Goal: Task Accomplishment & Management: Use online tool/utility

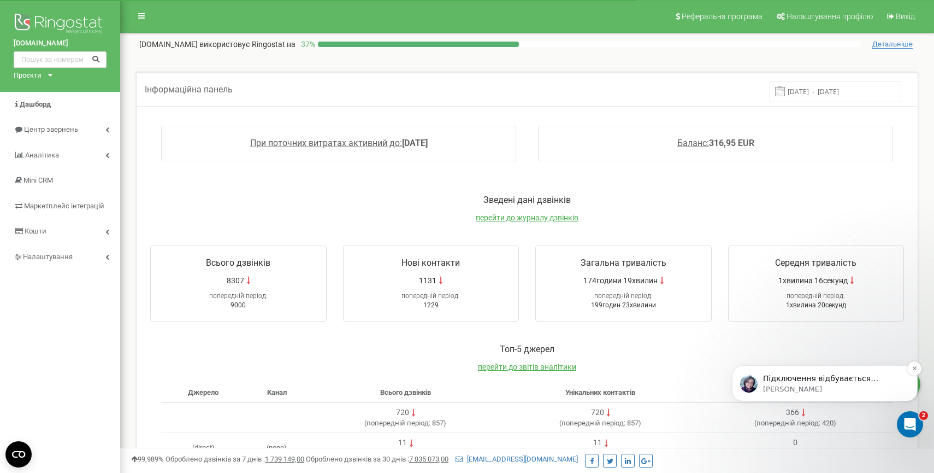
click at [851, 374] on p "Підключення відбувається буквально в пару кліків) Вам потрібно зайти з нового (…" at bounding box center [833, 378] width 141 height 11
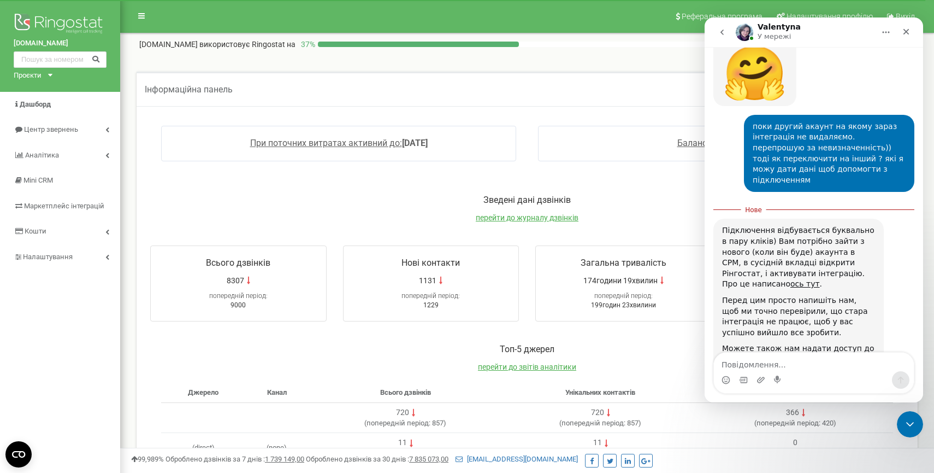
scroll to position [2065, 0]
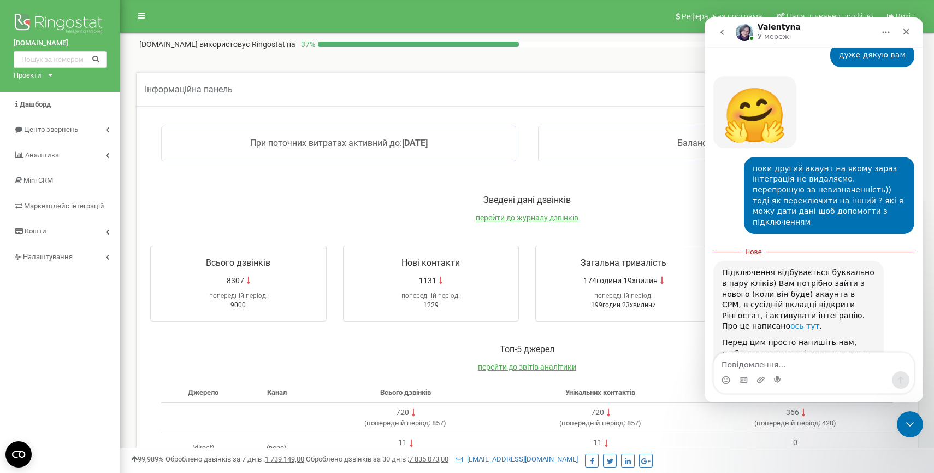
click at [820, 321] on link "ось тут" at bounding box center [806, 325] width 30 height 9
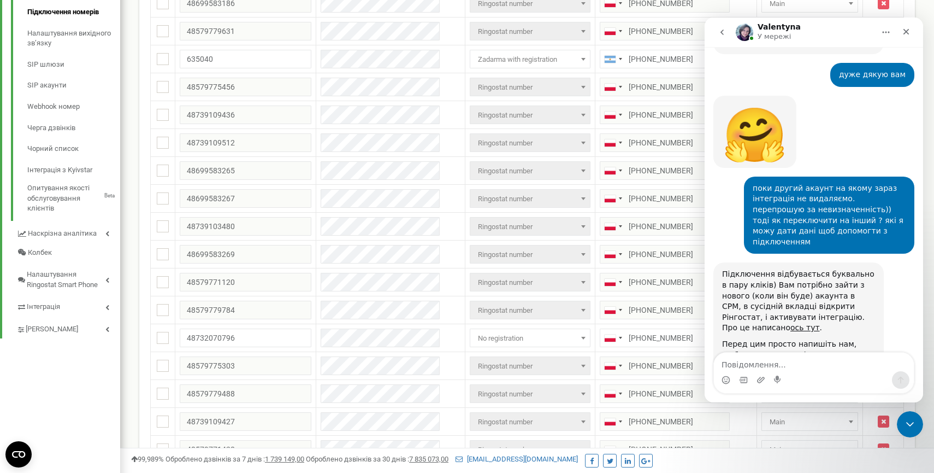
scroll to position [368, 0]
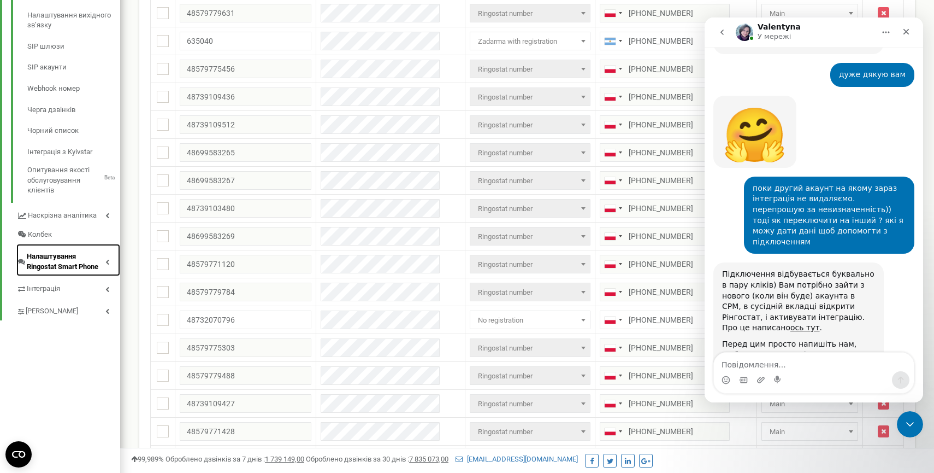
click at [75, 268] on span "Налаштування Ringostat Smart Phone" at bounding box center [66, 261] width 79 height 20
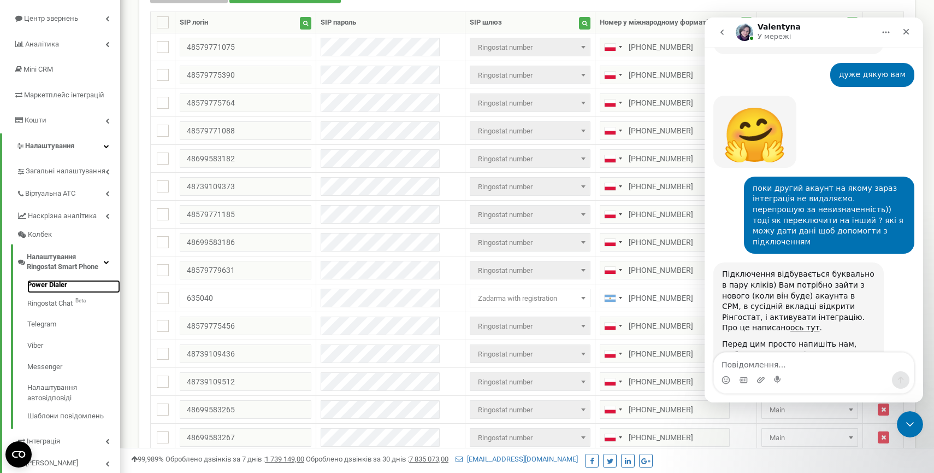
click at [56, 282] on link "Power Dialer" at bounding box center [73, 286] width 93 height 13
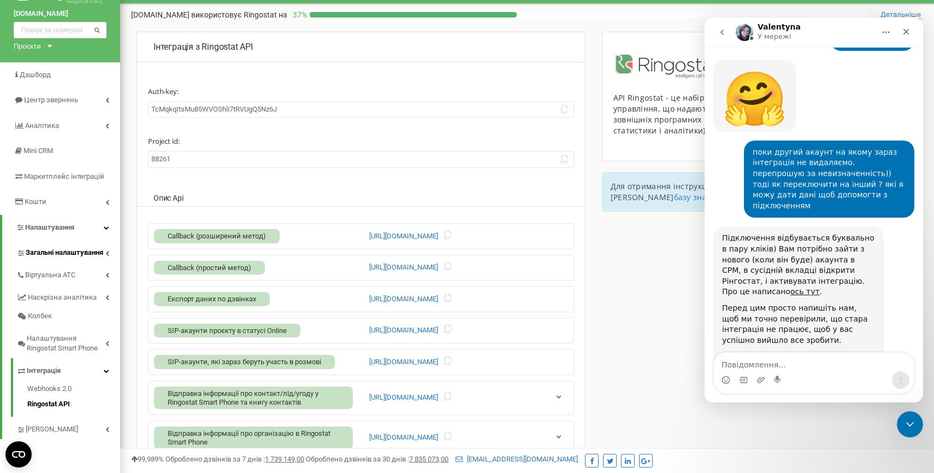
scroll to position [2082, 0]
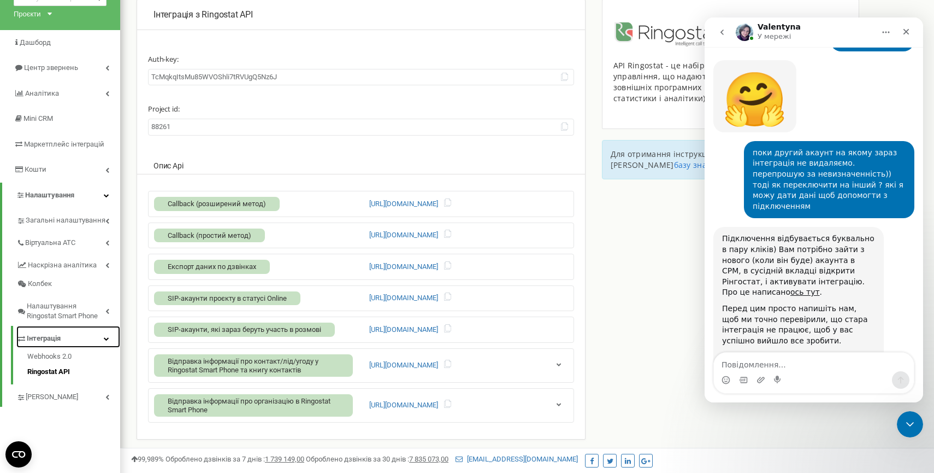
click at [42, 339] on span "Інтеграція" at bounding box center [44, 338] width 34 height 10
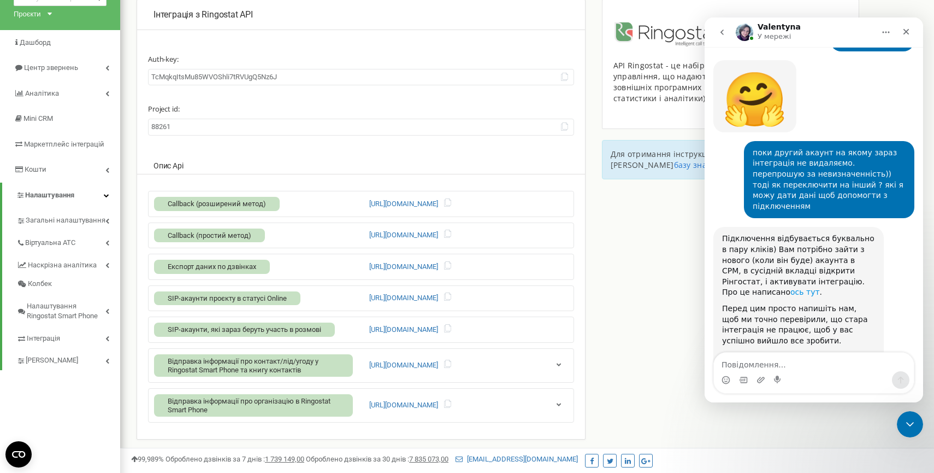
click at [820, 287] on link "ось тут" at bounding box center [806, 291] width 30 height 9
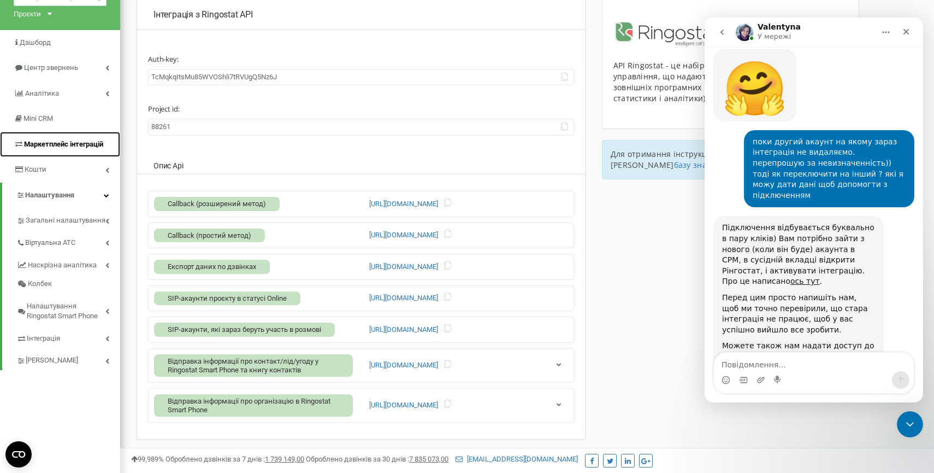
click at [90, 143] on span "Маркетплейс інтеграцій" at bounding box center [63, 144] width 79 height 8
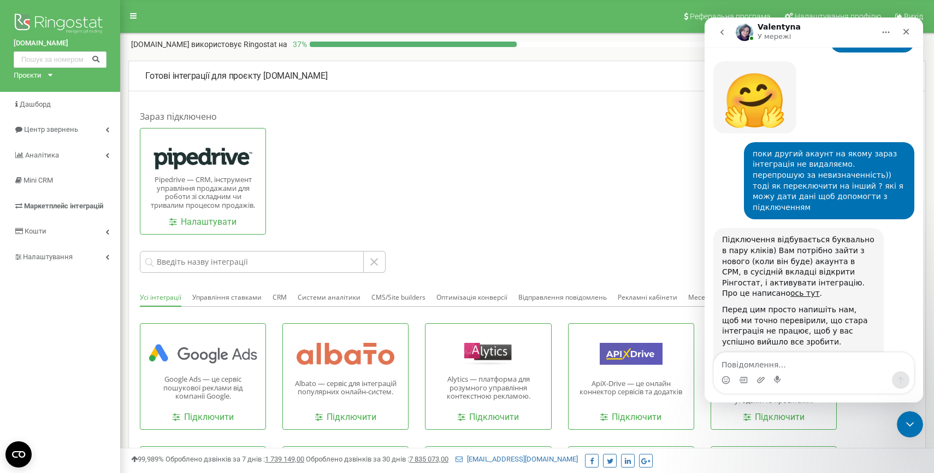
scroll to position [2082, 0]
click at [250, 181] on p "Pipedrive — CRM, інструмент управління продажами для роботи зі складним чи трив…" at bounding box center [203, 192] width 109 height 34
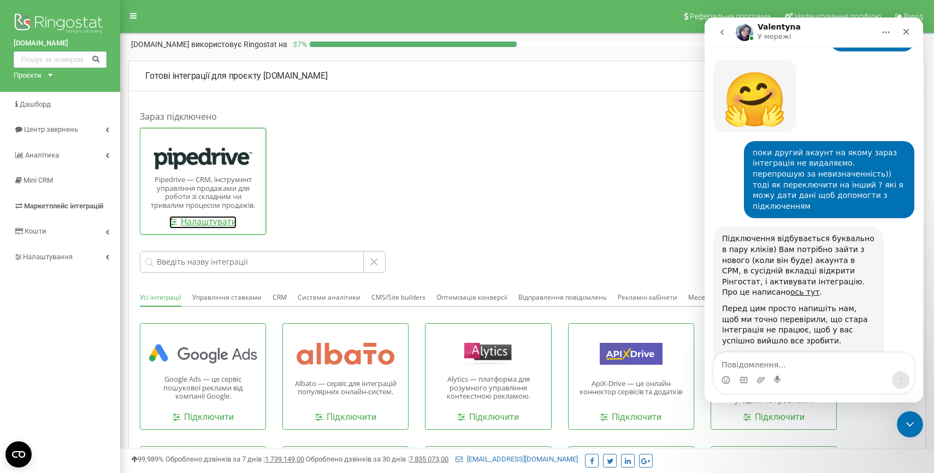
click at [217, 223] on link "Налаштувати" at bounding box center [202, 222] width 67 height 13
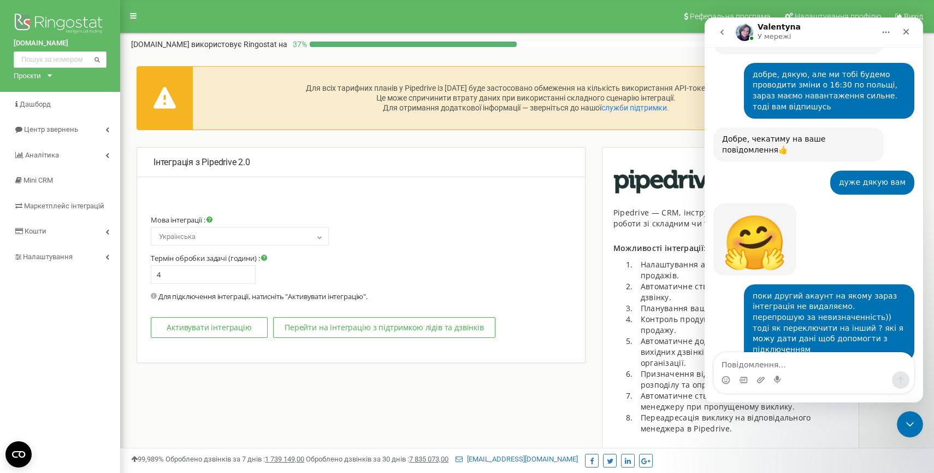
select select "en"
type input "1"
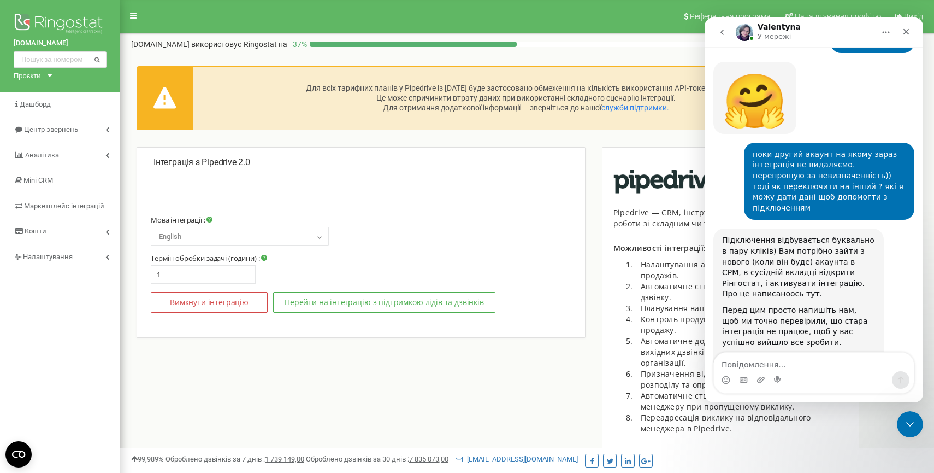
scroll to position [2082, 0]
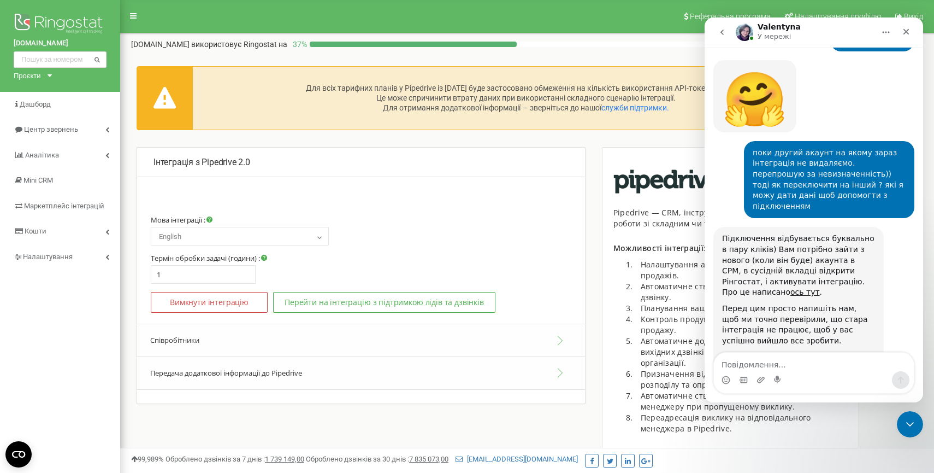
click at [415, 371] on button "Передача додаткової інформації до Pipedrive" at bounding box center [361, 373] width 448 height 33
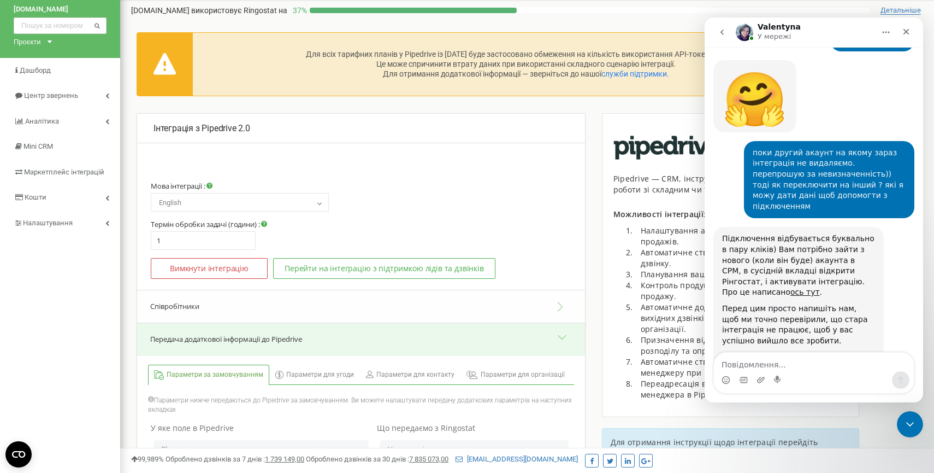
scroll to position [33, 0]
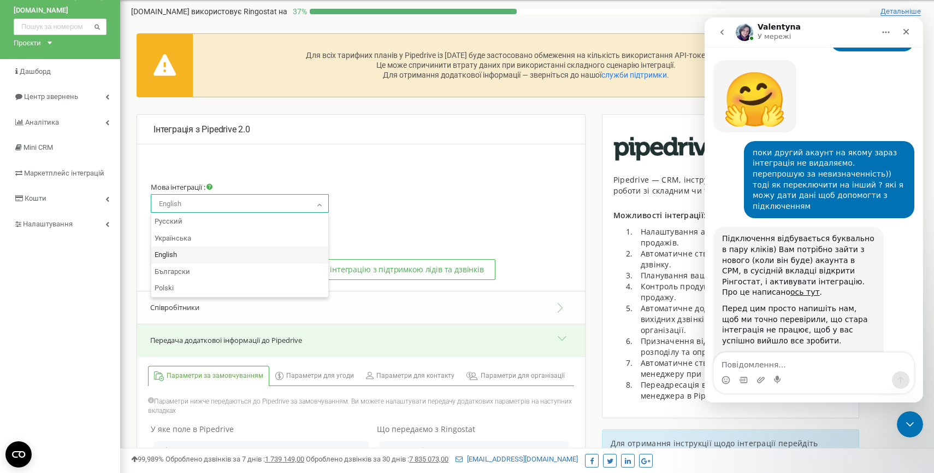
click at [309, 207] on span "English" at bounding box center [240, 203] width 170 height 15
click at [400, 159] on div "Інтеграція з Pipedrive 2.0 Мова інтеграції : Русский Українська English Българс…" at bounding box center [361, 433] width 449 height 638
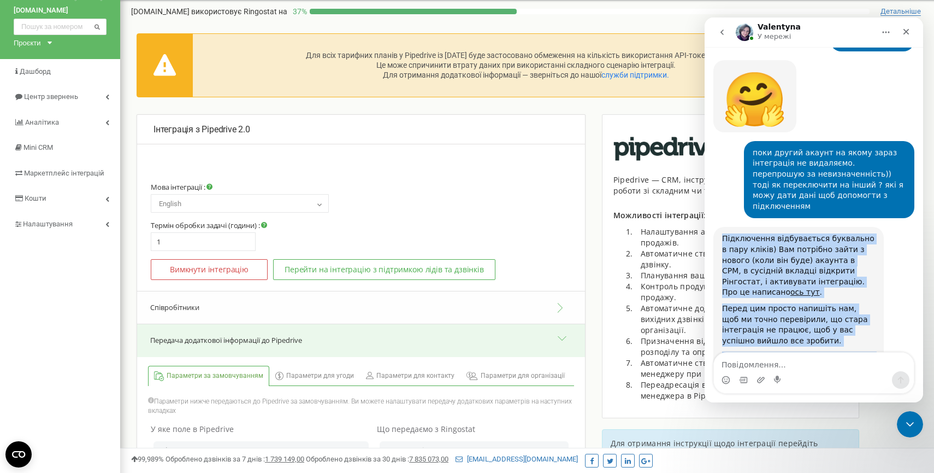
copy div "Підключення відбувається буквально в пару кліків) Вам потрібно зайти з нового (…"
drag, startPoint x: 724, startPoint y: 153, endPoint x: 831, endPoint y: 341, distance: 217.0
copy div "Підключення відбувається буквально в пару кліків) Вам потрібно зайти з нового (…"
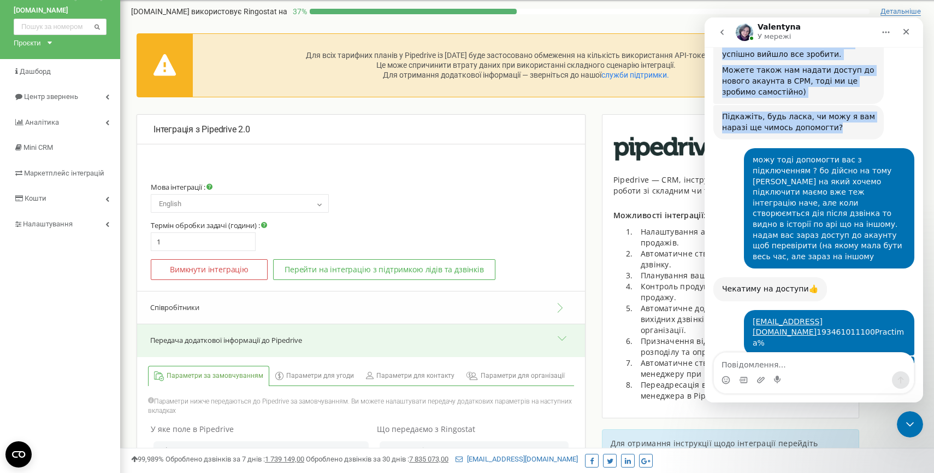
scroll to position [2380, 0]
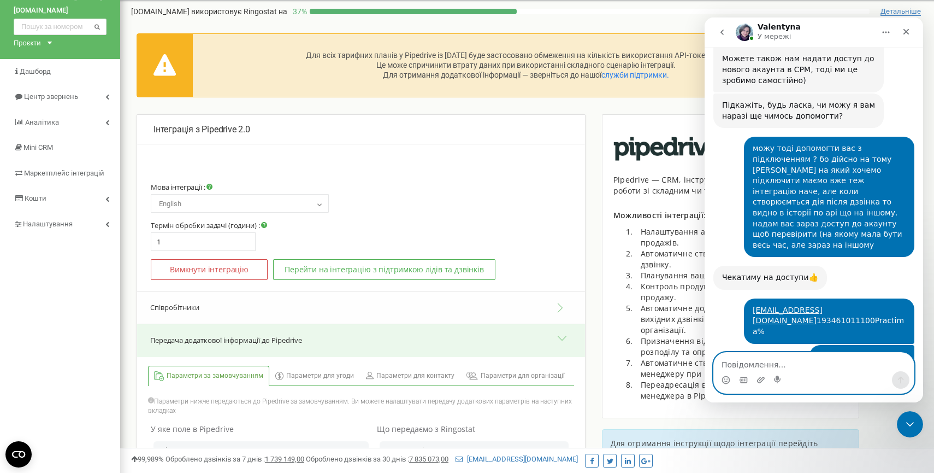
click at [752, 365] on textarea "Повідомлення..." at bounding box center [814, 361] width 200 height 19
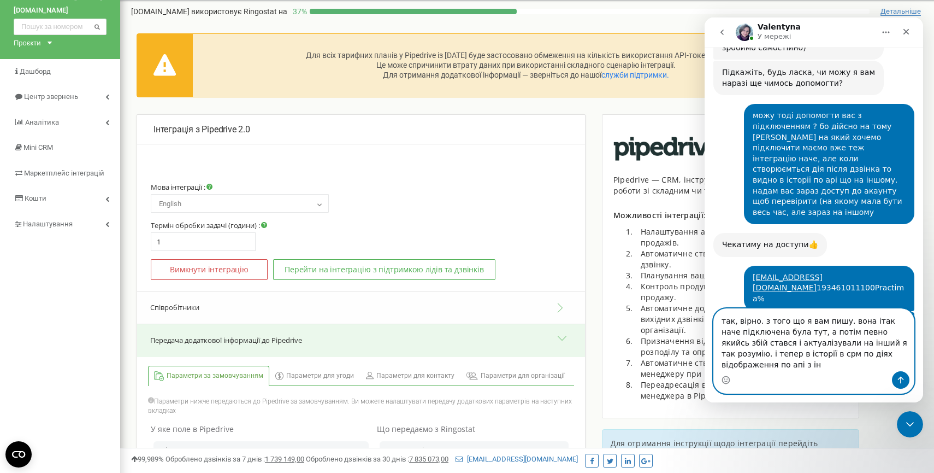
scroll to position [2423, 0]
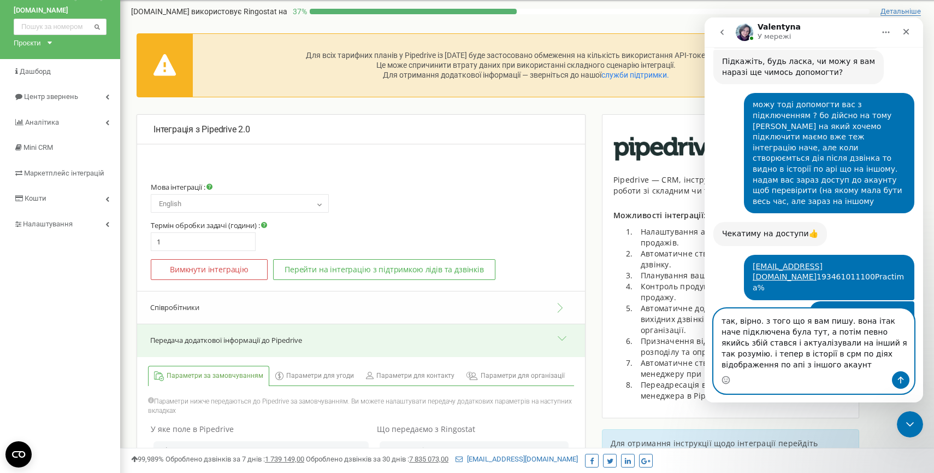
type textarea "так, вірно. з того що я вам пишу. вона ітак наче підключена була тут, а потім п…"
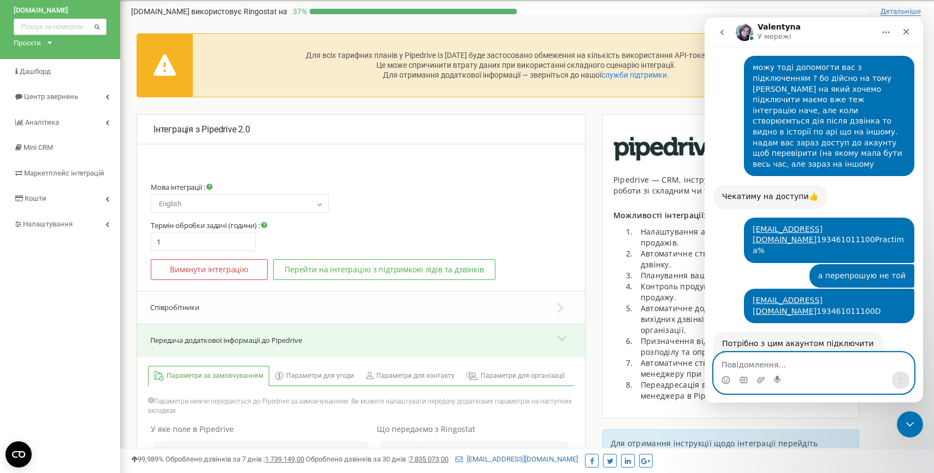
scroll to position [2466, 0]
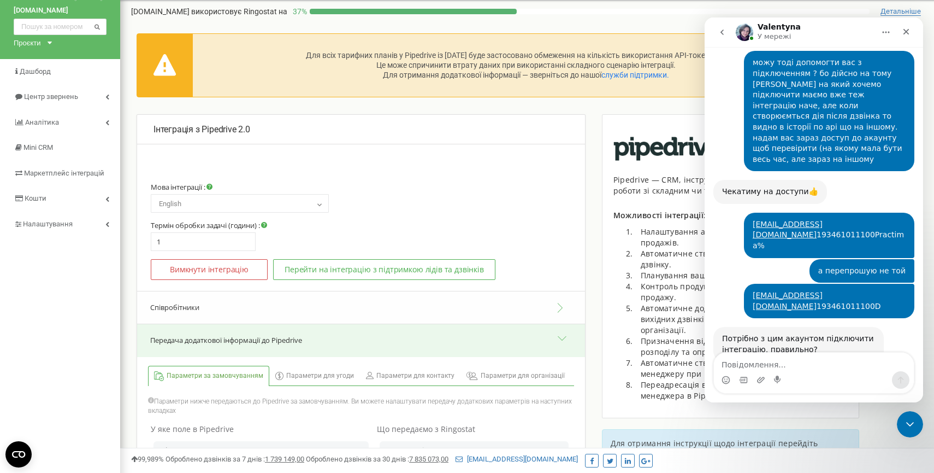
click at [482, 127] on p "Інтеграція з Pipedrive 2.0" at bounding box center [361, 129] width 415 height 13
click at [908, 29] on icon "Закрити" at bounding box center [907, 32] width 6 height 6
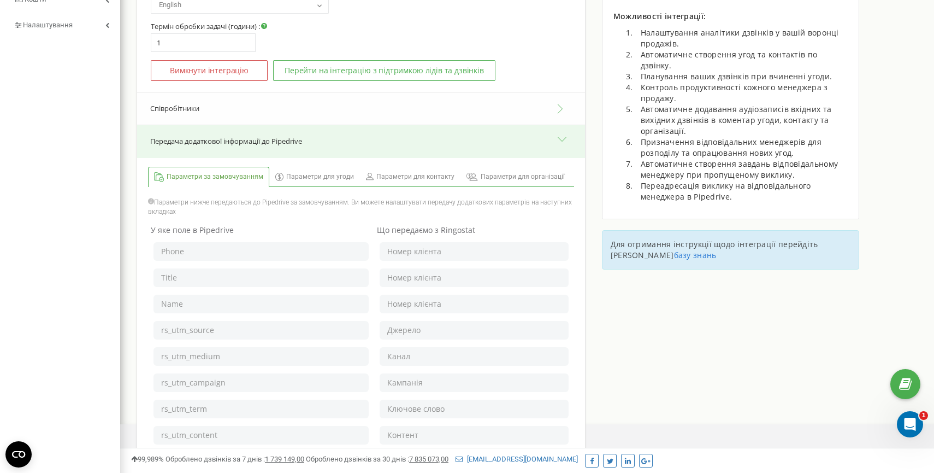
scroll to position [235, 0]
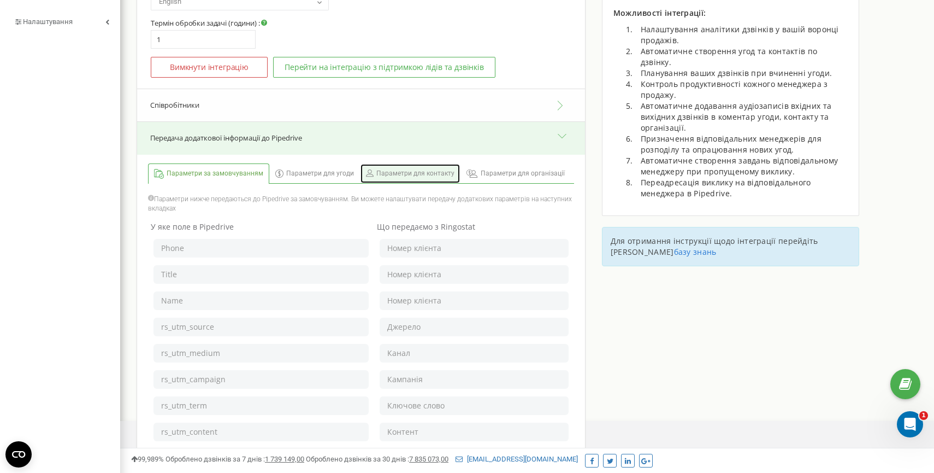
click at [429, 174] on span "Параметри для контакту" at bounding box center [415, 173] width 78 height 9
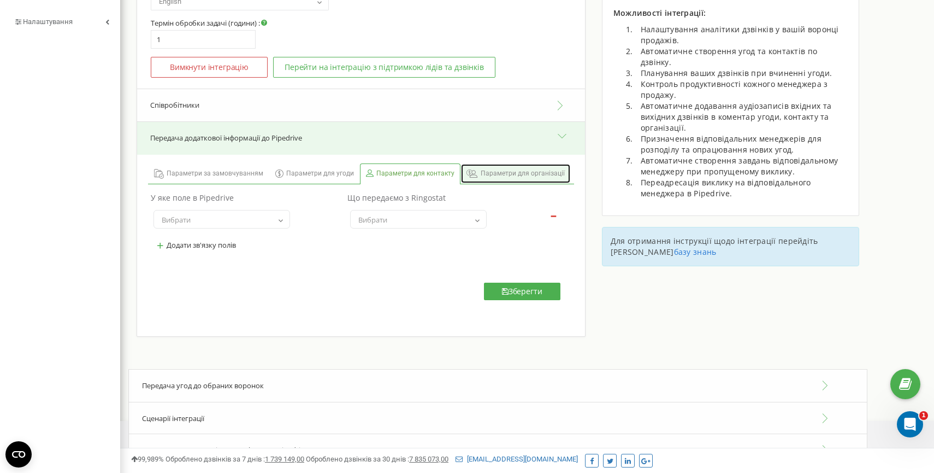
click at [513, 178] on span "Параметри для організації" at bounding box center [523, 173] width 84 height 9
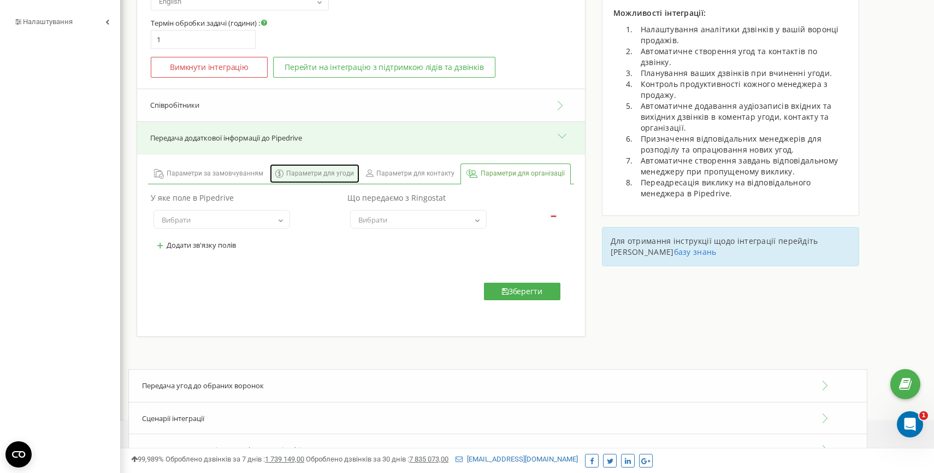
click at [339, 172] on span "Параметри для угоди" at bounding box center [320, 173] width 68 height 9
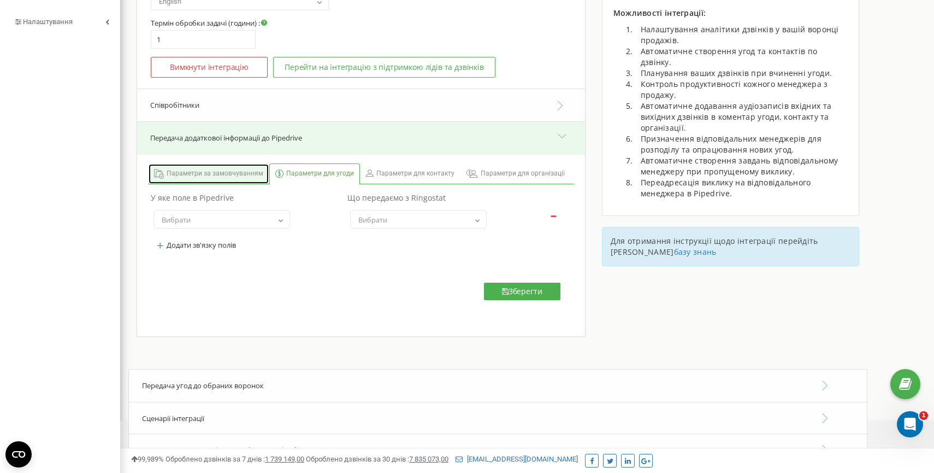
click at [225, 173] on span "Параметри за замовчуванням" at bounding box center [215, 173] width 97 height 9
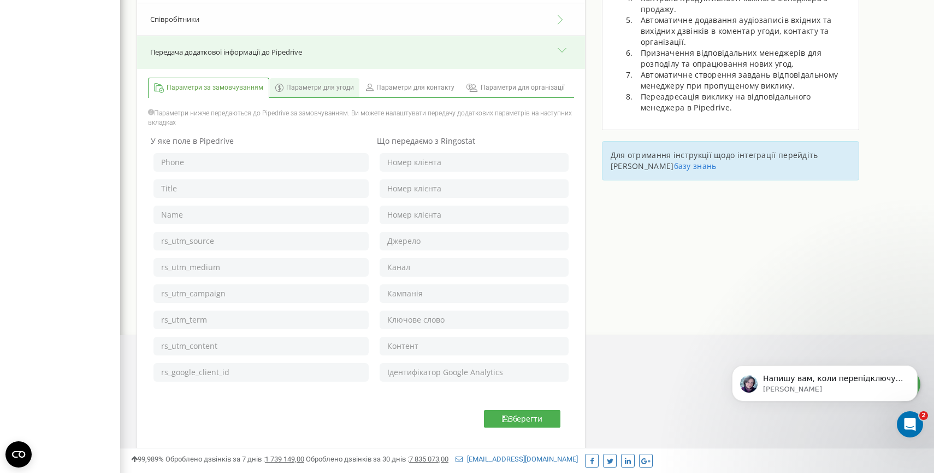
scroll to position [2520, 0]
click at [836, 388] on p "Valentyna • Щойно" at bounding box center [833, 389] width 141 height 10
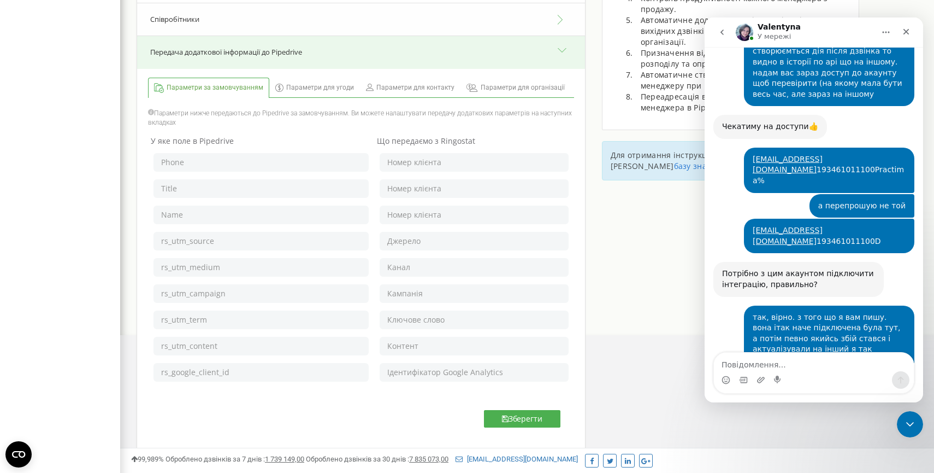
scroll to position [2538, 0]
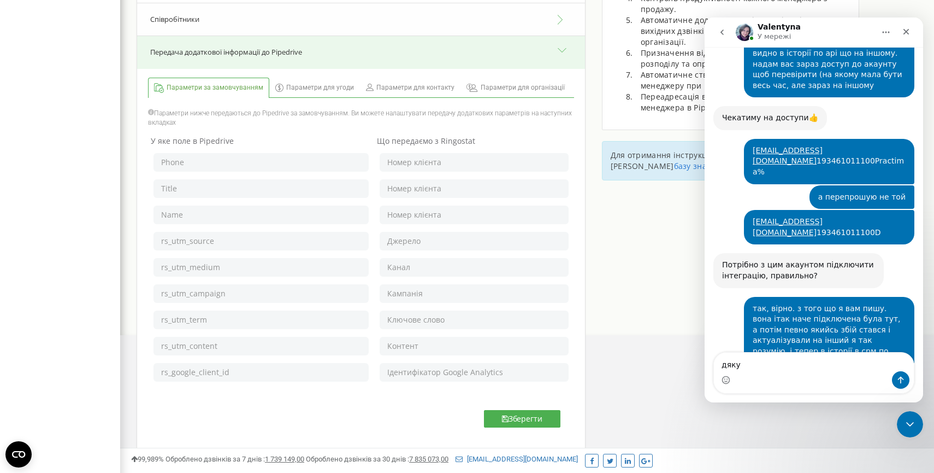
type textarea "дякую"
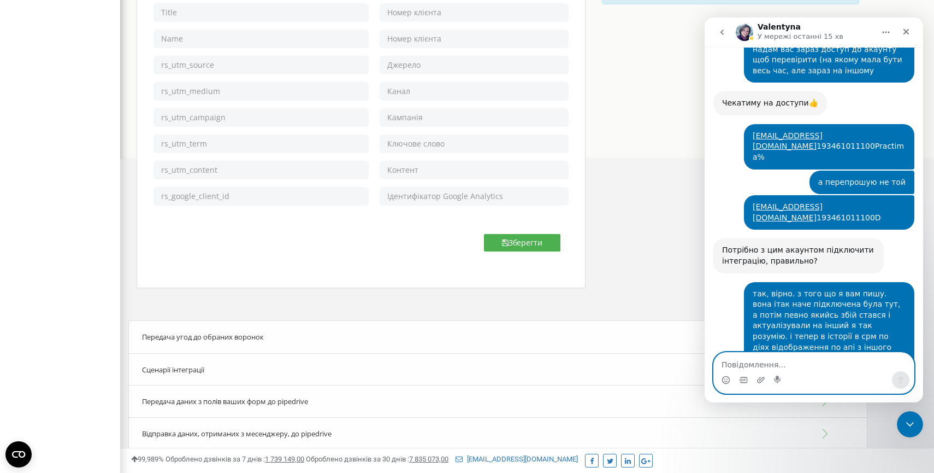
scroll to position [508, 0]
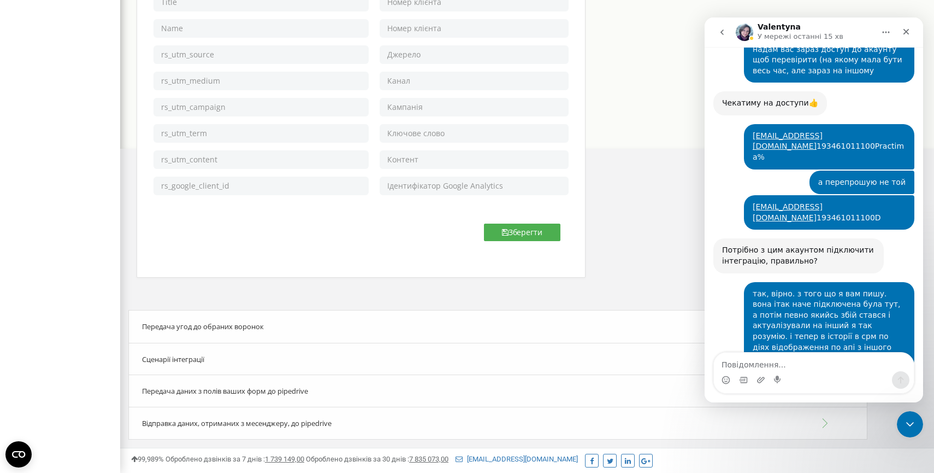
click at [260, 331] on div "Передача угод до обраних воронок" at bounding box center [497, 326] width 739 height 33
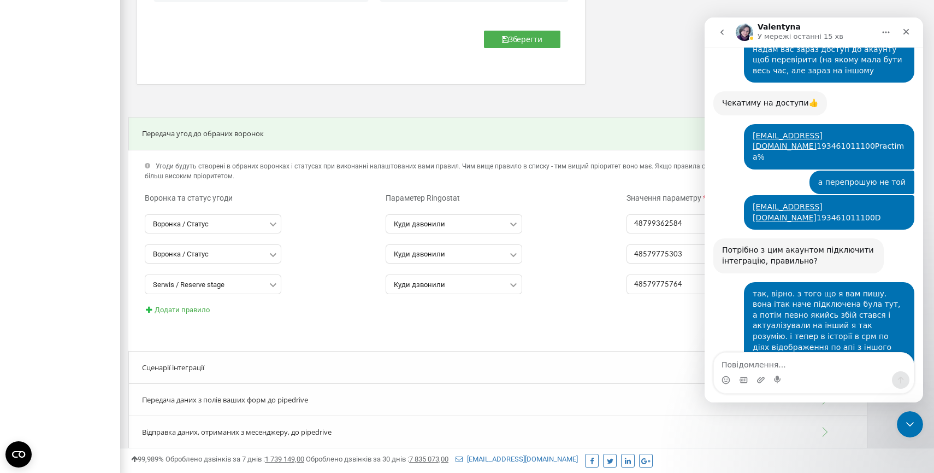
scroll to position [703, 0]
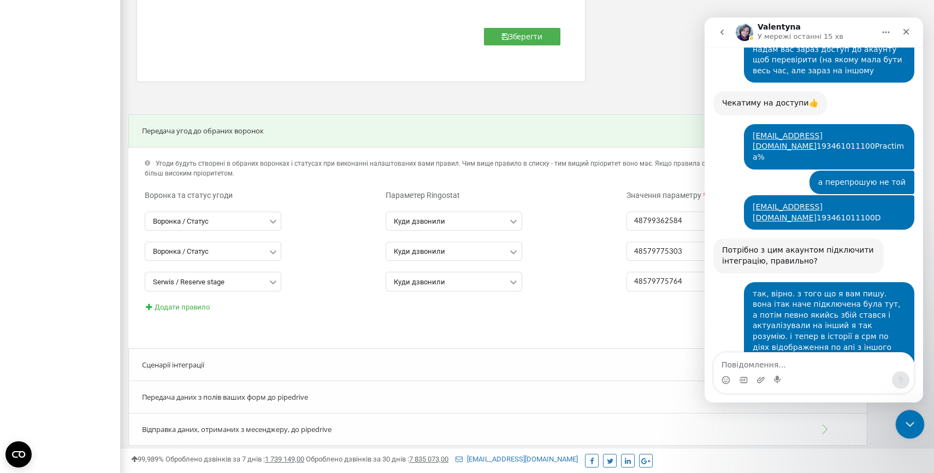
click at [904, 426] on icon "Закрити програму для спілкування Intercom" at bounding box center [908, 422] width 13 height 13
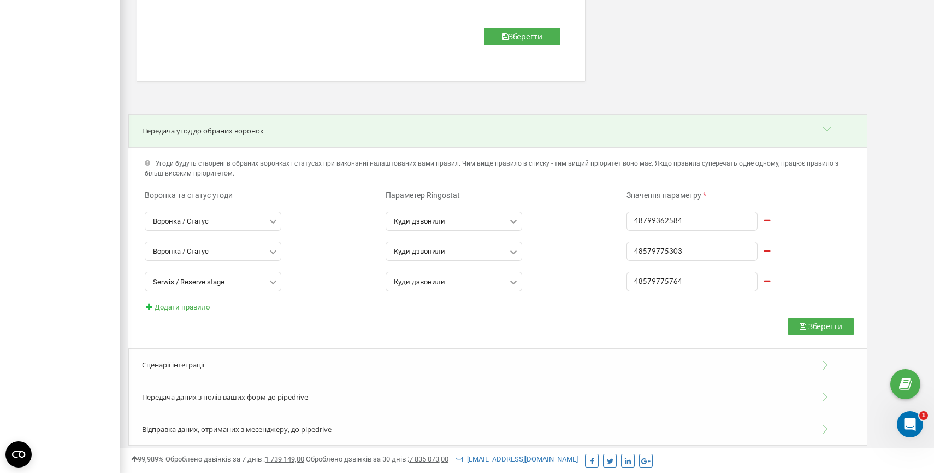
scroll to position [710, 0]
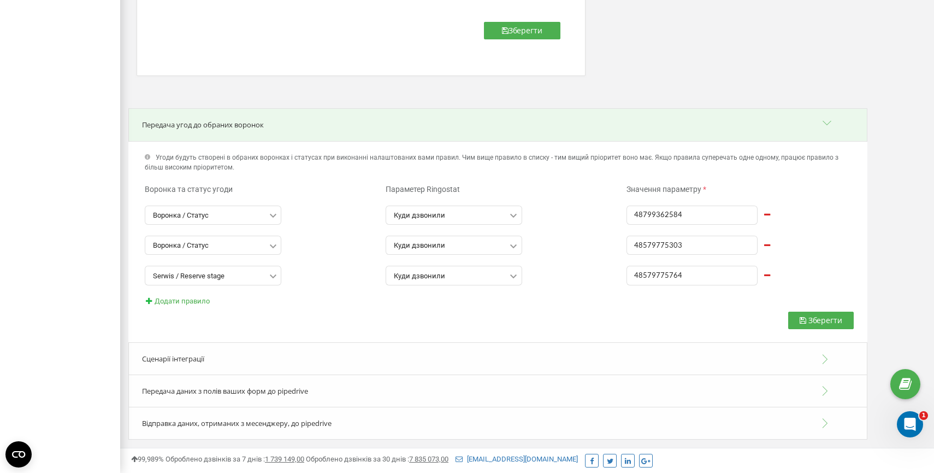
click at [487, 355] on div "Сценарії інтеграції" at bounding box center [497, 358] width 739 height 33
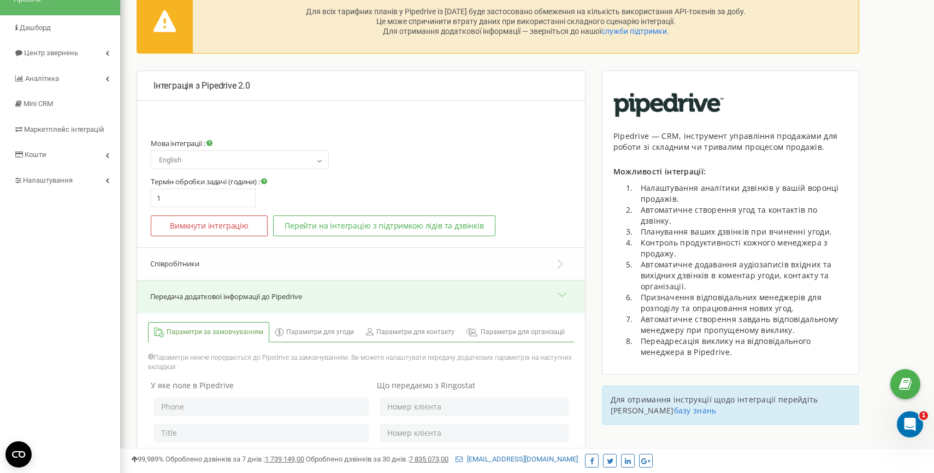
scroll to position [0, 0]
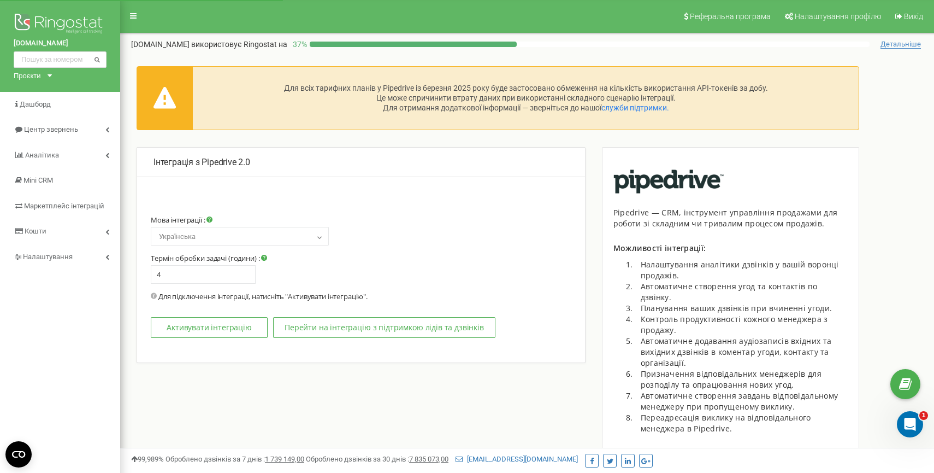
select select "en"
type input "1"
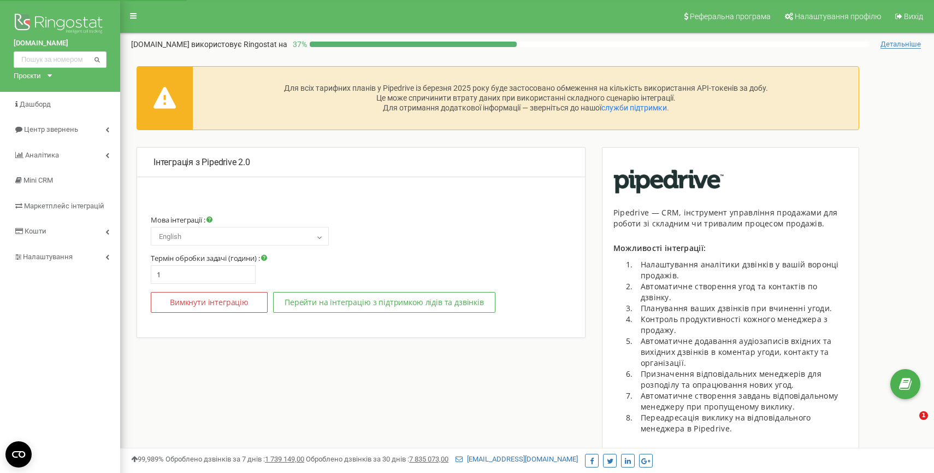
select select "en"
click at [900, 420] on div "Відкрити програму для спілкування Intercom" at bounding box center [908, 422] width 36 height 36
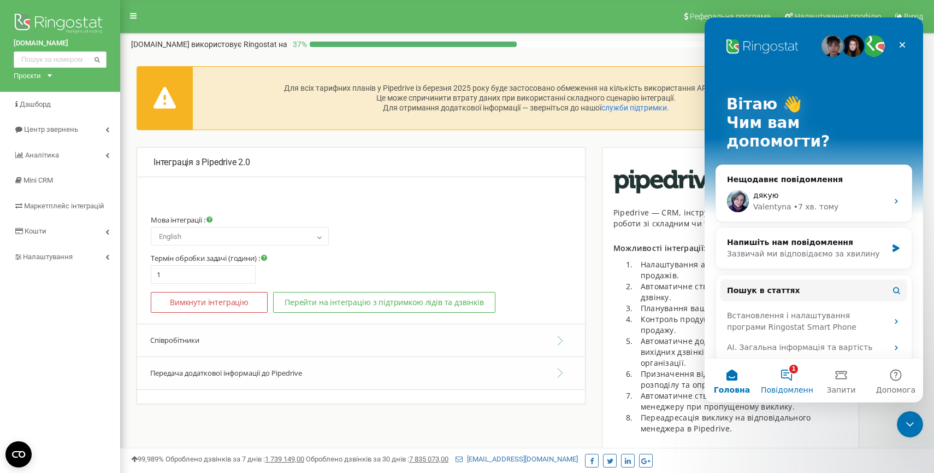
click at [788, 379] on button "1 Повідомлення" at bounding box center [786, 380] width 55 height 44
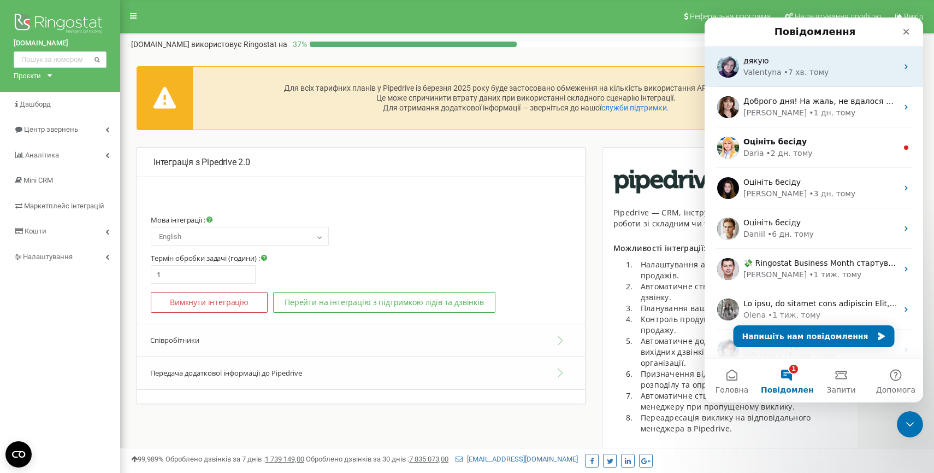
click at [849, 76] on div "[PERSON_NAME] • 7 хв. тому" at bounding box center [821, 72] width 154 height 11
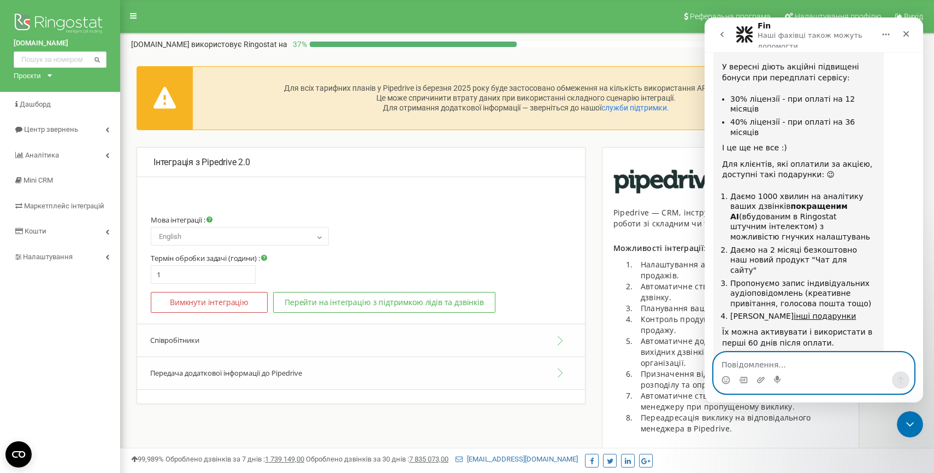
scroll to position [3400, 0]
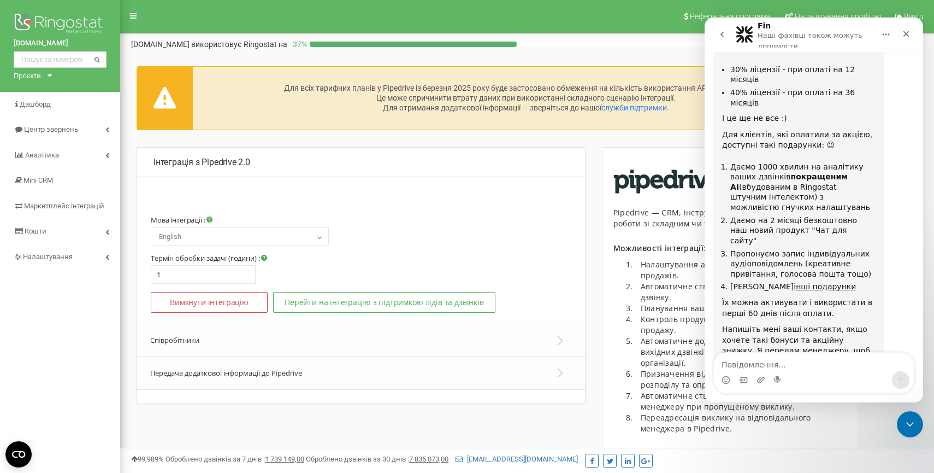
scroll to position [3429, 0]
click at [845, 468] on span "Чудово" at bounding box center [841, 478] width 20 height 20
